Goal: Information Seeking & Learning: Understand process/instructions

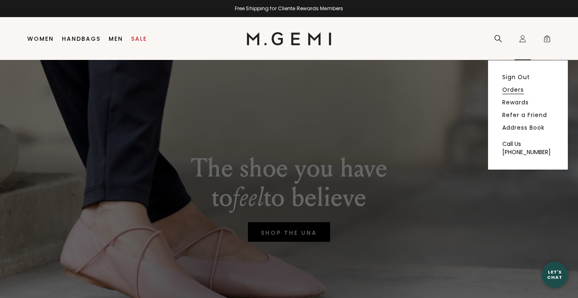
click at [508, 87] on link "Orders" at bounding box center [514, 89] width 22 height 7
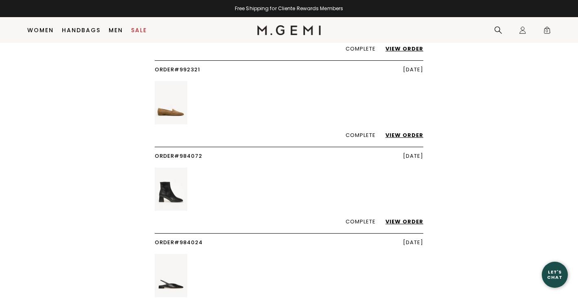
scroll to position [123, 0]
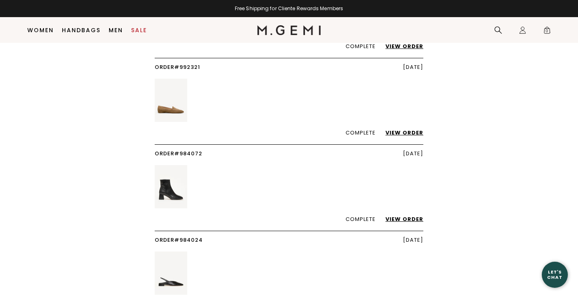
click at [403, 218] on link "View Order" at bounding box center [400, 219] width 46 height 8
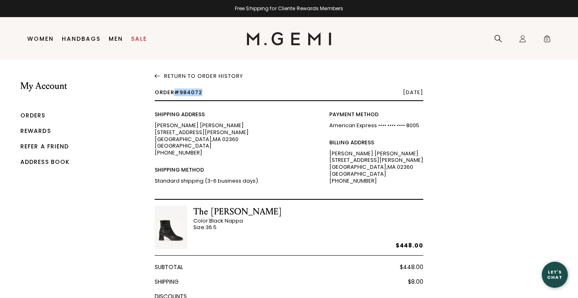
drag, startPoint x: 175, startPoint y: 91, endPoint x: 205, endPoint y: 93, distance: 29.8
click at [205, 93] on div "Order #984072 August 2, 2025" at bounding box center [289, 95] width 269 height 11
copy span "#984072"
click at [499, 37] on icon at bounding box center [498, 39] width 8 height 8
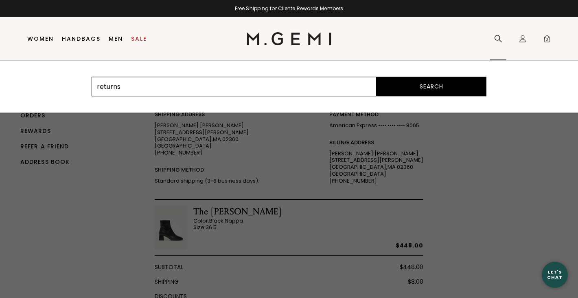
type input "returns"
click at [377, 77] on button "Search" at bounding box center [432, 87] width 110 height 20
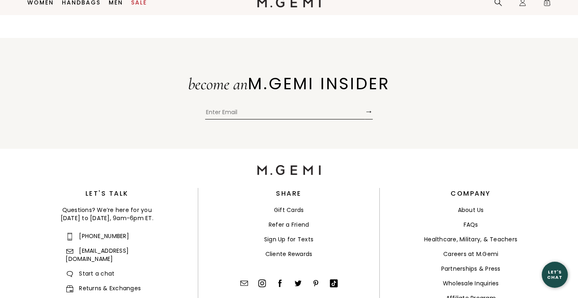
scroll to position [184, 0]
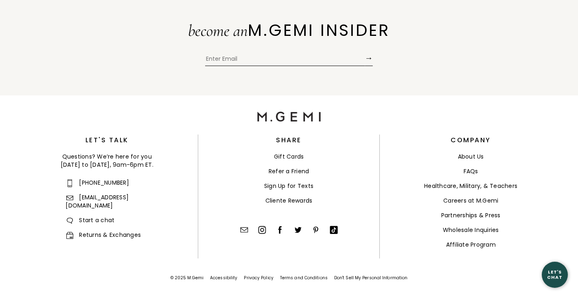
click at [125, 230] on link "Returns & Exchanges" at bounding box center [103, 234] width 75 height 8
